Goal: Transaction & Acquisition: Download file/media

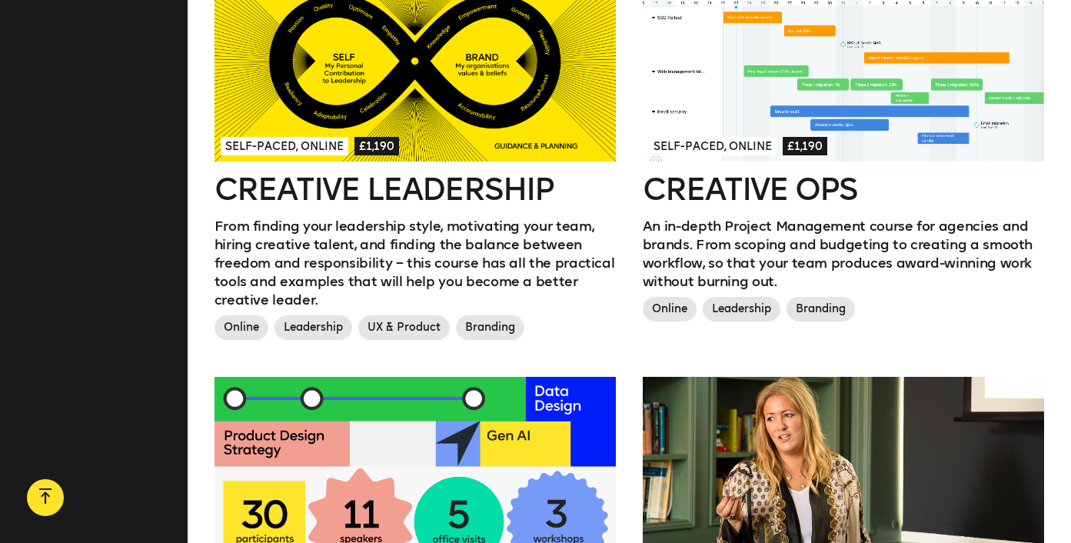
scroll to position [1432, 0]
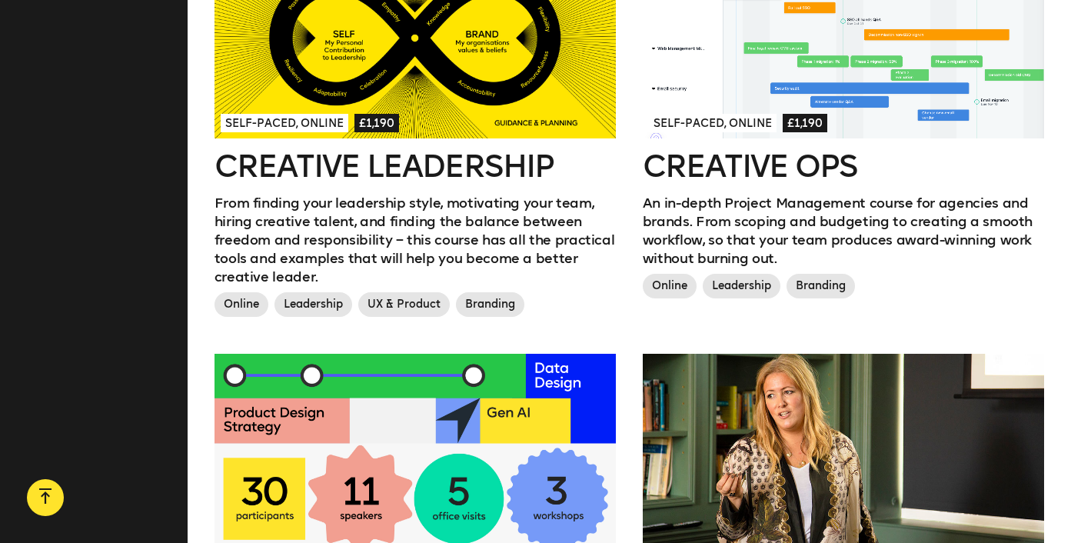
click at [514, 203] on p "From finding your leadership style, motivating your team, hiring creative talen…" at bounding box center [415, 240] width 401 height 92
click at [848, 151] on h2 "Creative Ops" at bounding box center [843, 166] width 401 height 31
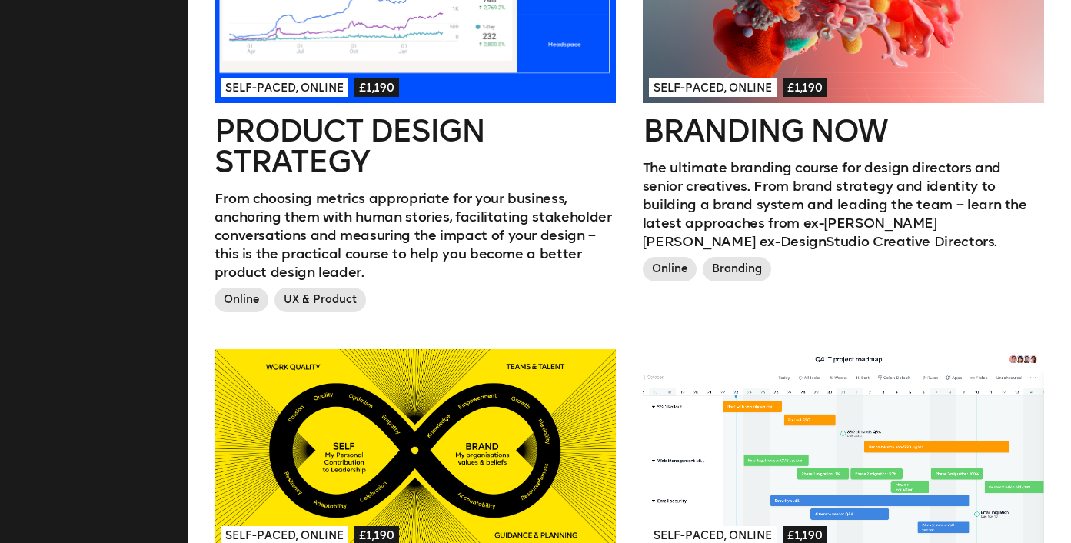
scroll to position [0, 0]
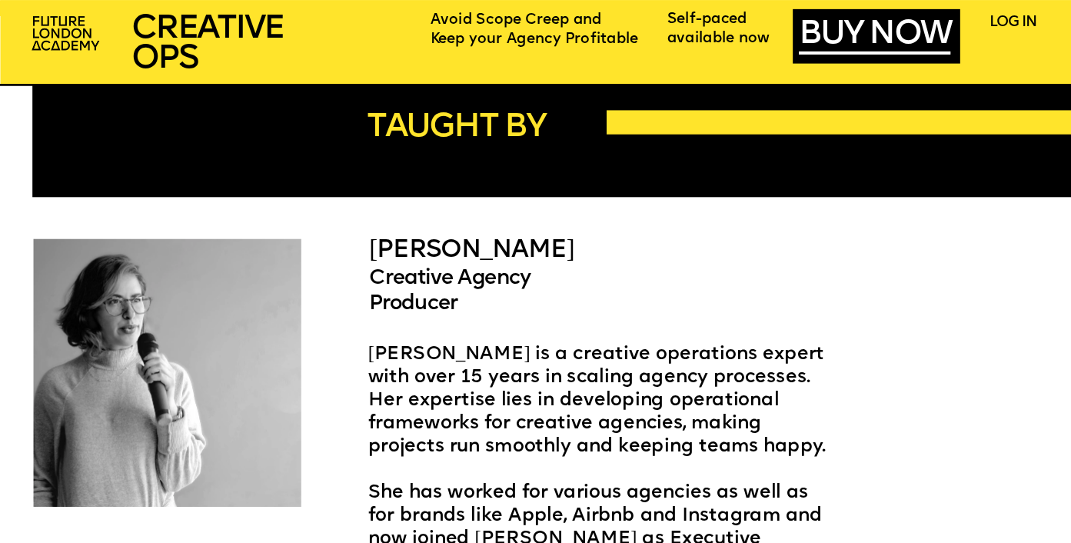
scroll to position [2814, 0]
click at [464, 251] on span "ARIEL ROSS" at bounding box center [471, 250] width 205 height 25
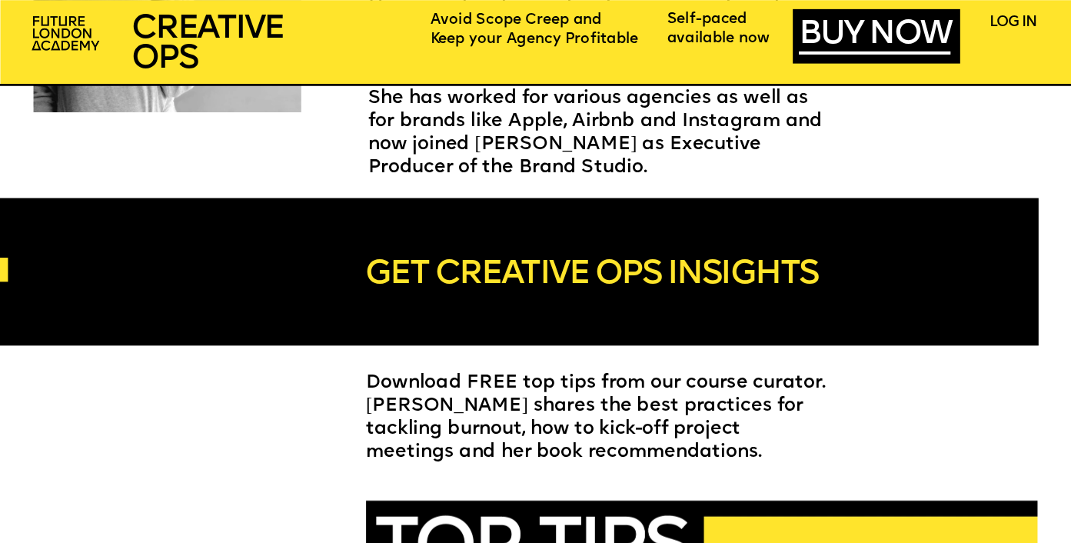
scroll to position [3205, 0]
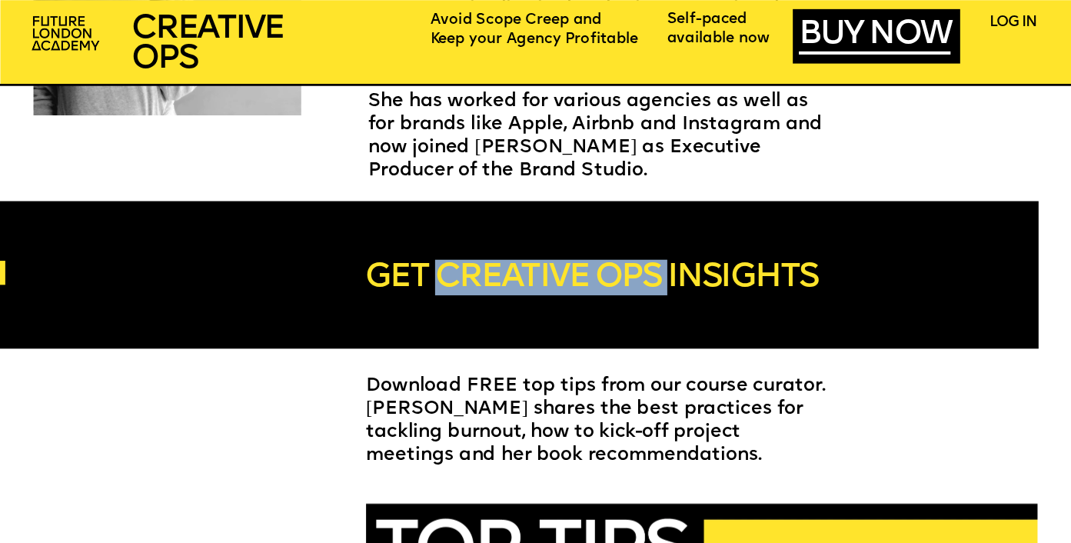
drag, startPoint x: 668, startPoint y: 272, endPoint x: 444, endPoint y: 270, distance: 224.6
click at [444, 270] on span "GET CREATIVE OPS INSIGHTS" at bounding box center [591, 278] width 453 height 34
copy span "CREATIVE OPS"
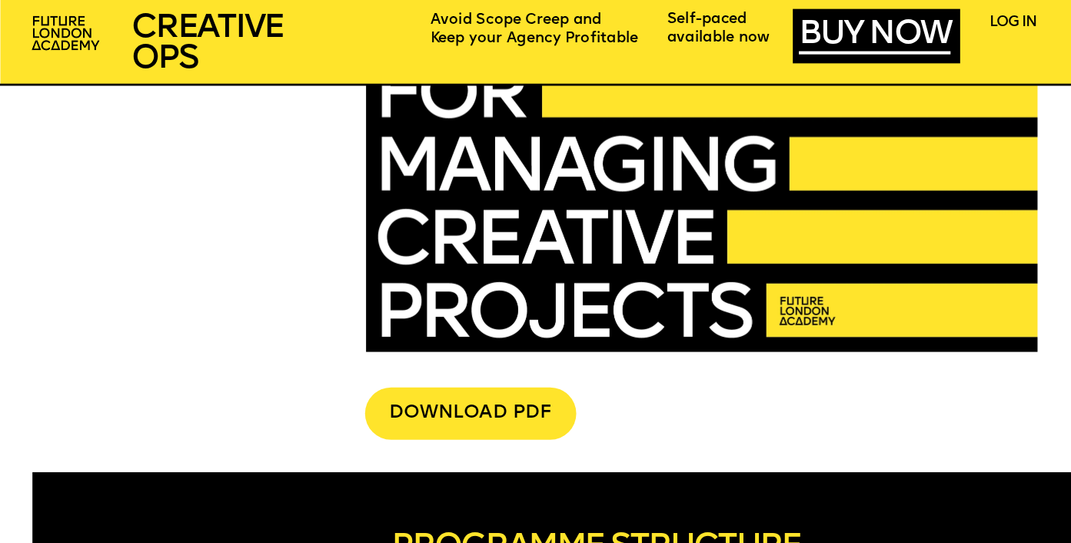
scroll to position [3810, 0]
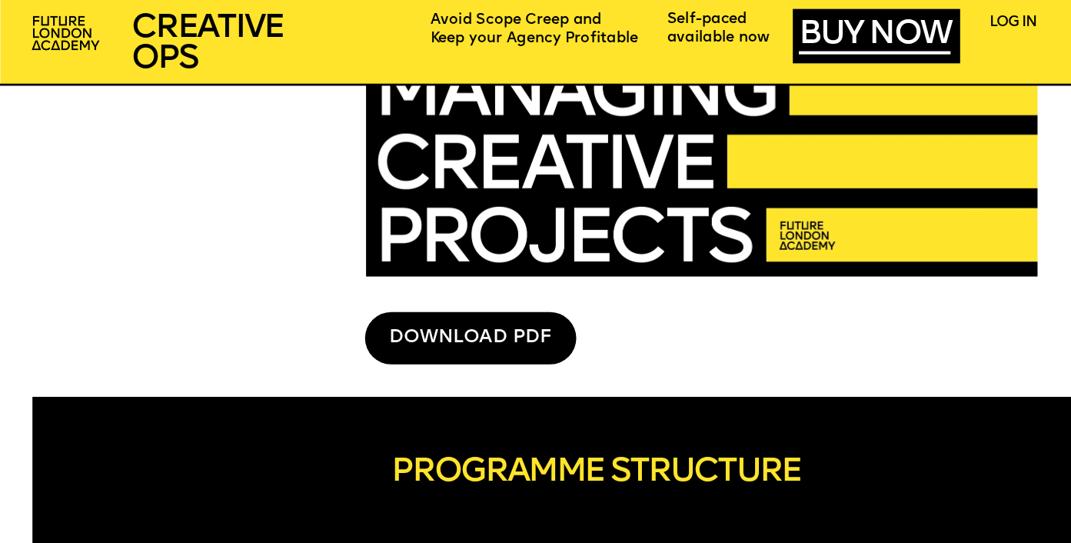
click at [522, 330] on div "DOWNLOAD PDF" at bounding box center [470, 338] width 211 height 52
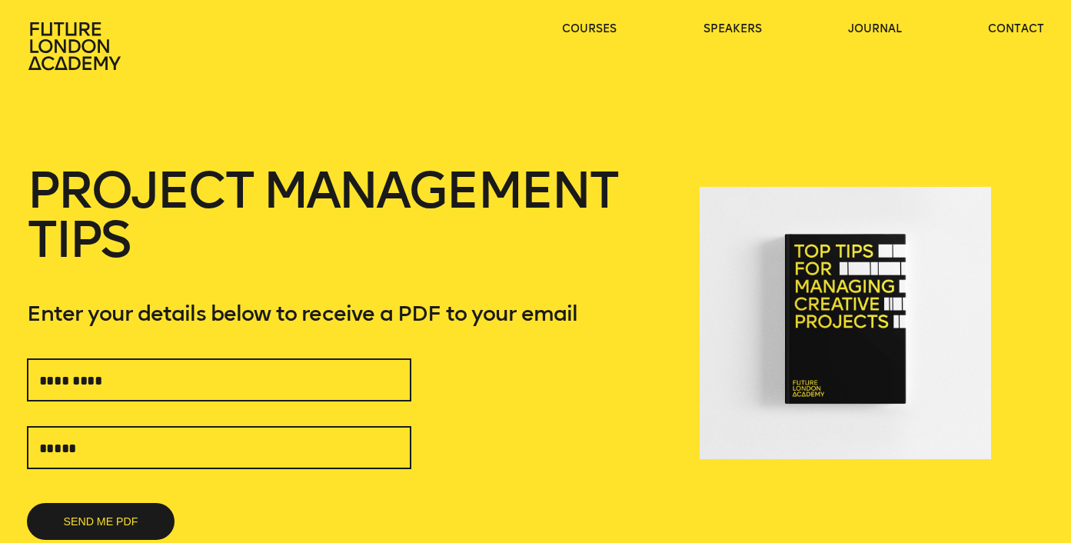
scroll to position [199, 0]
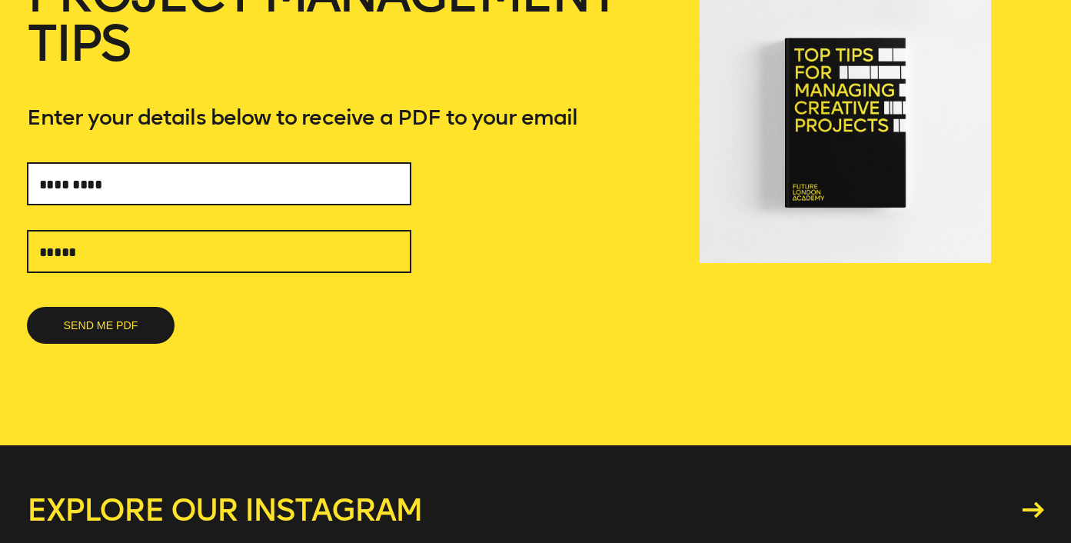
click at [248, 188] on input "text" at bounding box center [219, 183] width 385 height 43
type input "**"
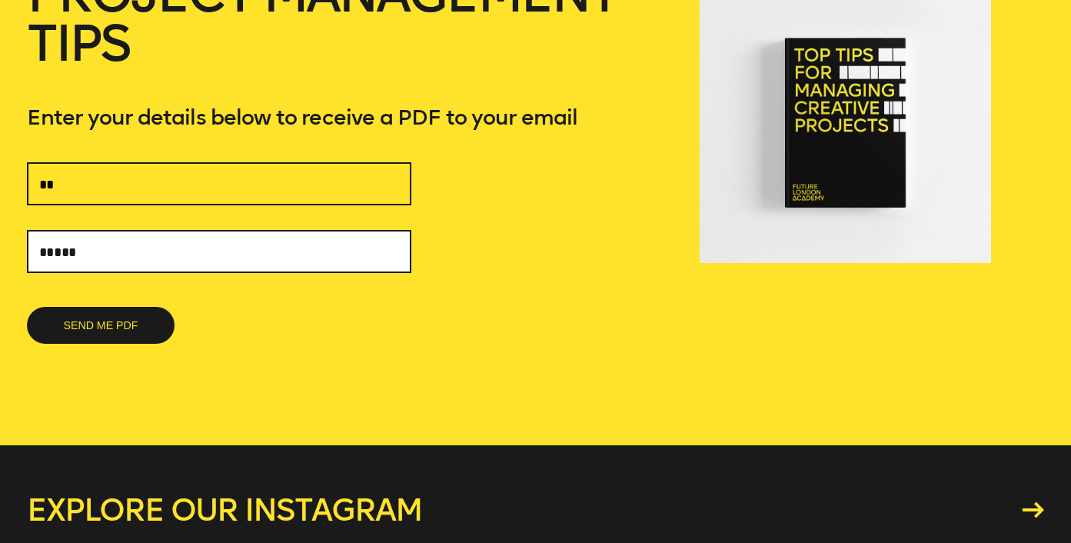
click at [222, 255] on input "text" at bounding box center [219, 251] width 385 height 43
click at [160, 248] on input "**********" at bounding box center [219, 251] width 385 height 43
type input "**********"
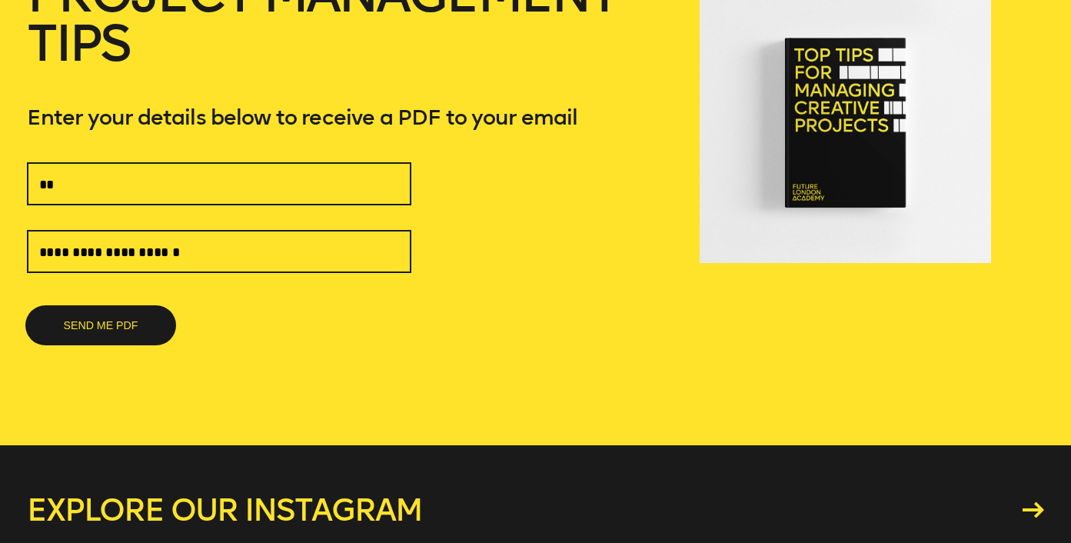
click at [123, 328] on button "SEND ME PDF" at bounding box center [101, 325] width 148 height 37
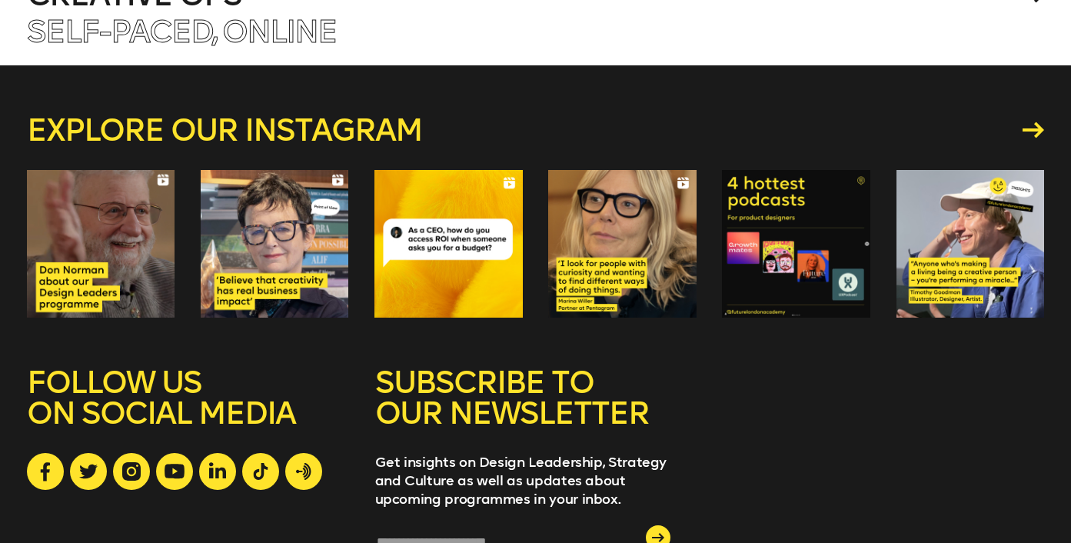
scroll to position [843, 0]
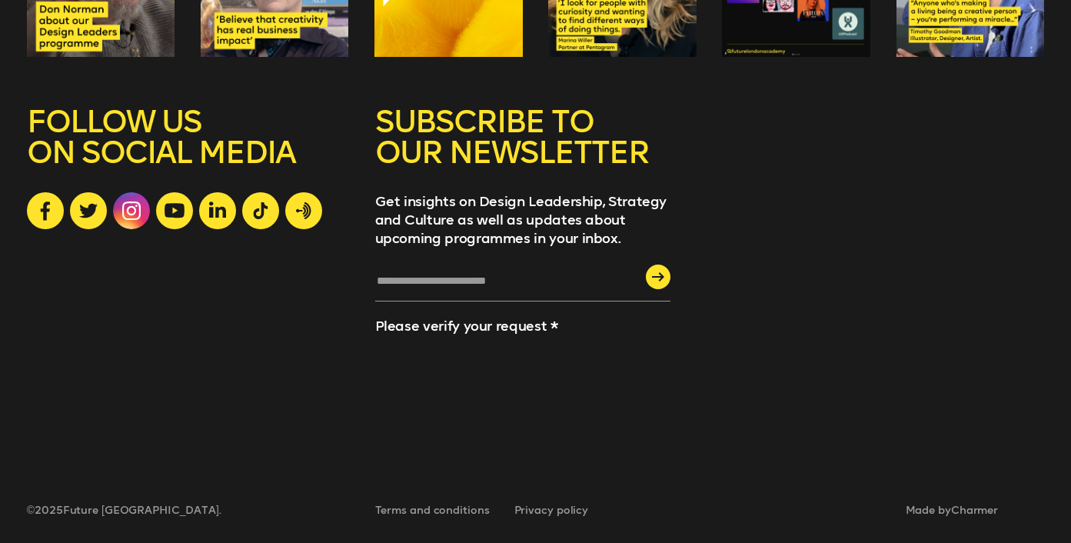
click at [127, 217] on icon at bounding box center [131, 210] width 18 height 18
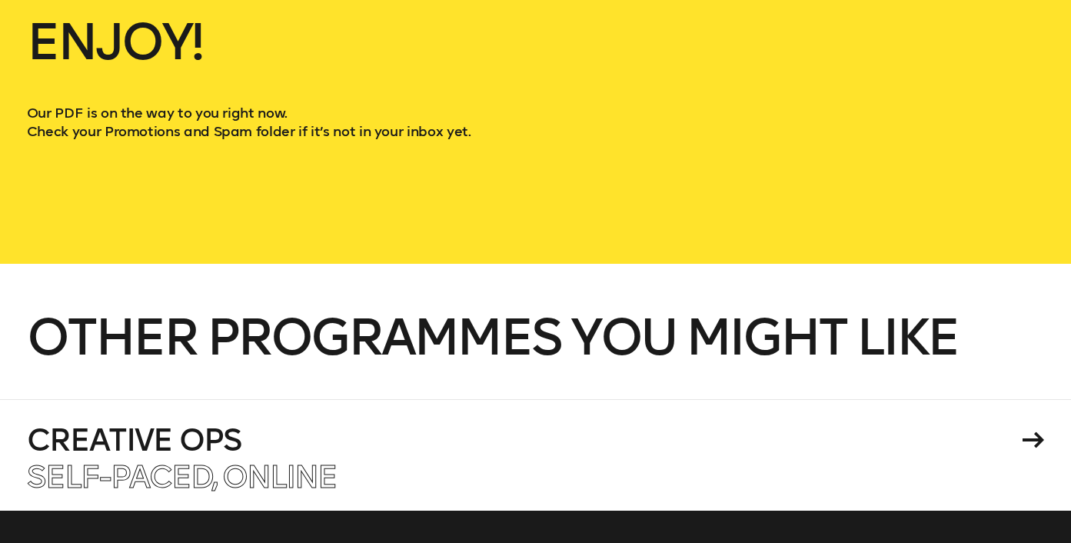
scroll to position [0, 0]
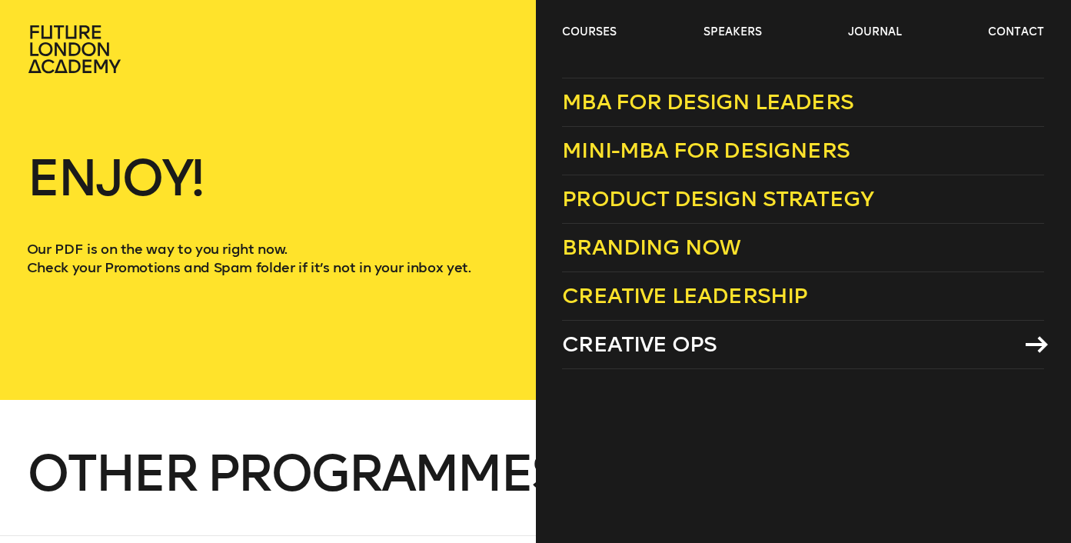
click at [610, 344] on span "Creative Ops" at bounding box center [639, 343] width 155 height 25
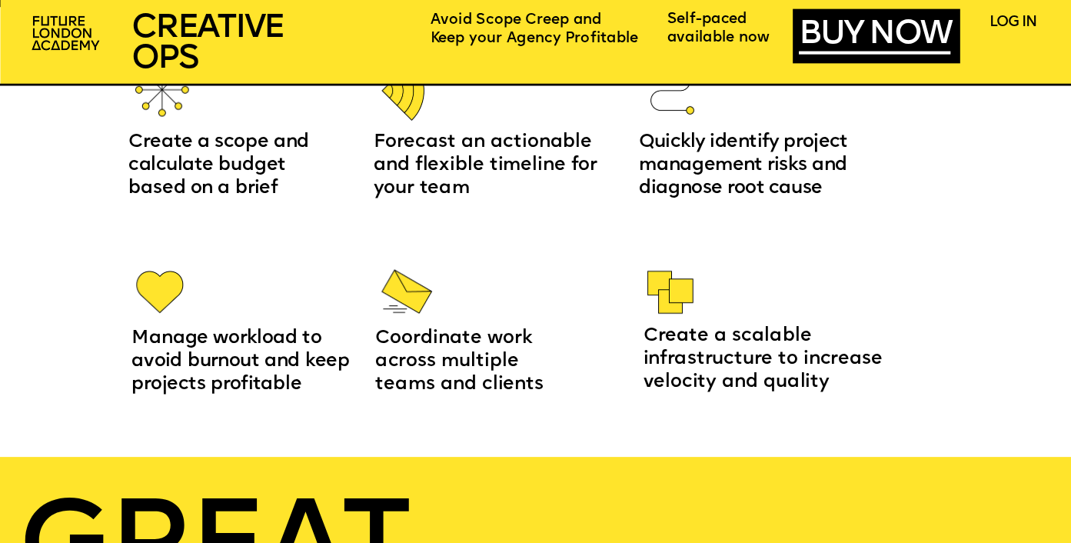
scroll to position [1876, 0]
